Goal: Information Seeking & Learning: Learn about a topic

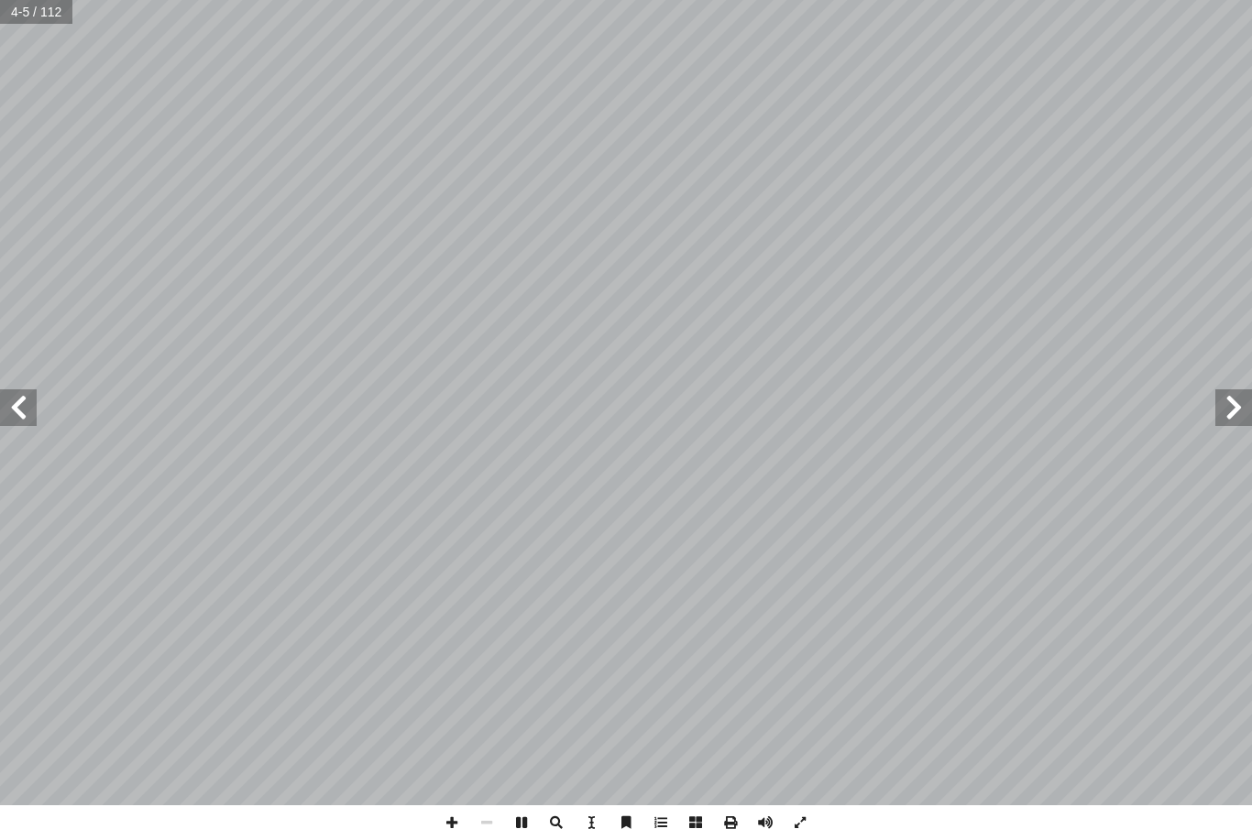
click at [26, 19] on input "text" at bounding box center [37, 12] width 74 height 24
click at [27, 13] on input "text" at bounding box center [37, 12] width 74 height 24
type input "**"
click at [1220, 425] on span at bounding box center [1233, 407] width 37 height 37
click at [28, 425] on span at bounding box center [18, 407] width 37 height 37
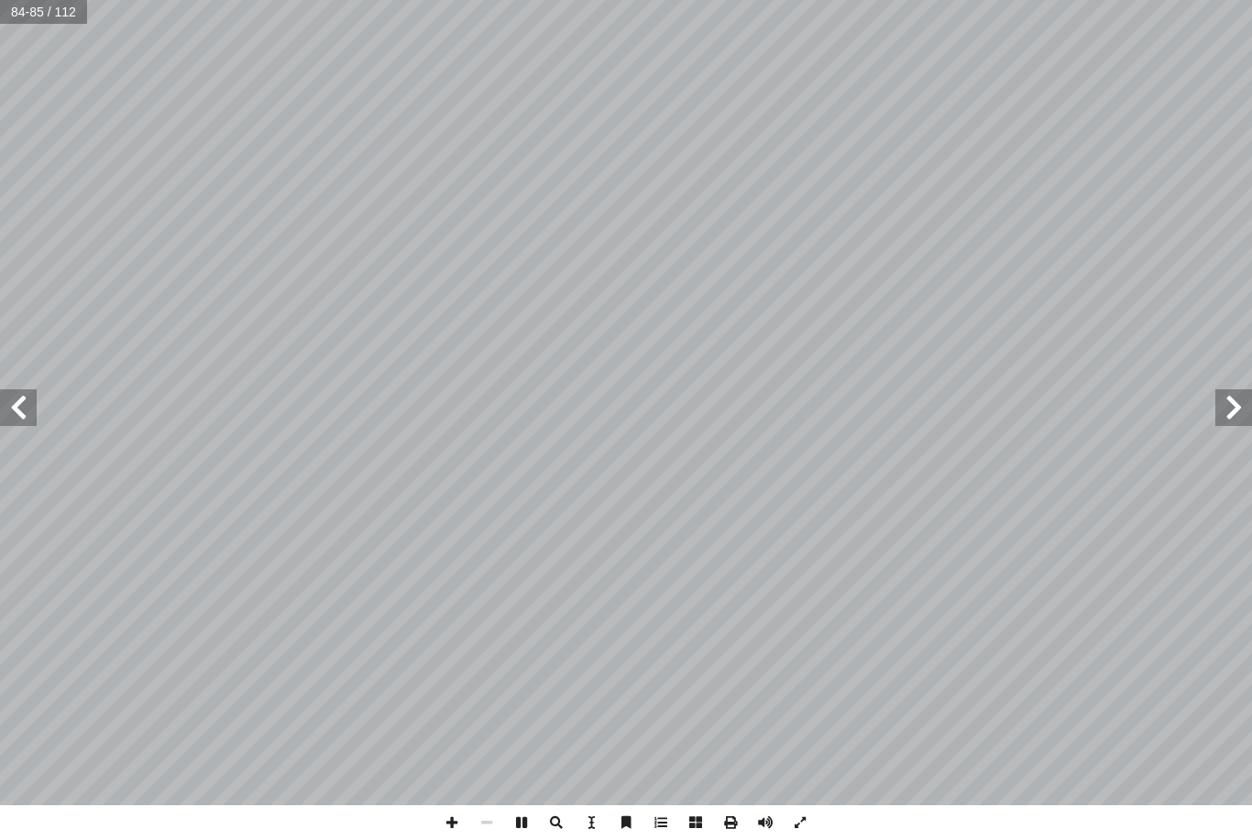
click at [4, 424] on span at bounding box center [18, 407] width 37 height 37
click at [1233, 420] on span at bounding box center [1233, 407] width 37 height 37
click at [1231, 410] on span at bounding box center [1233, 407] width 37 height 37
click at [1219, 412] on span at bounding box center [1233, 407] width 37 height 37
click at [34, 409] on span at bounding box center [18, 407] width 37 height 37
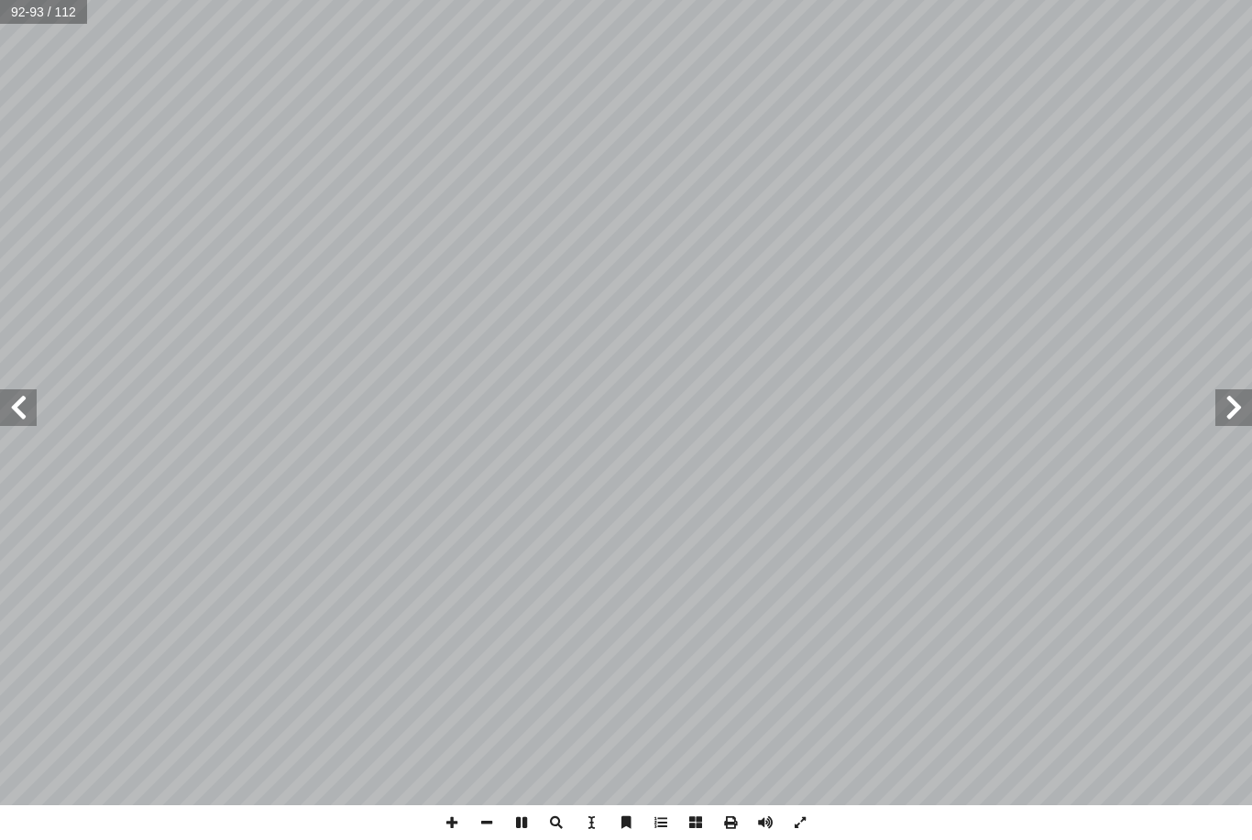
click at [1231, 421] on span at bounding box center [1233, 407] width 37 height 37
